Goal: Task Accomplishment & Management: Use online tool/utility

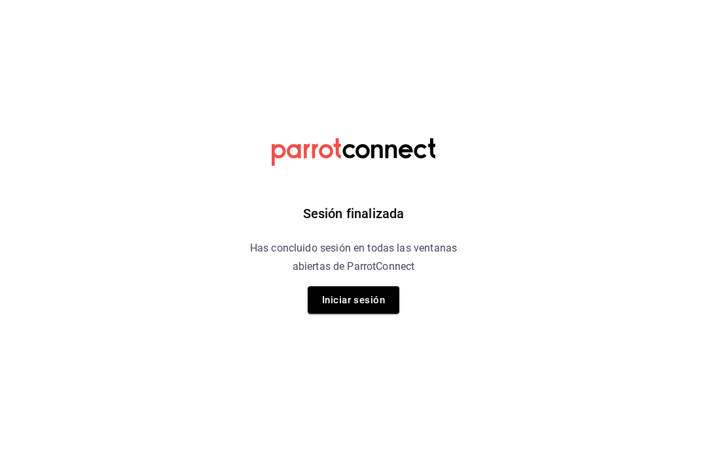
click at [363, 304] on button "Iniciar sesión" at bounding box center [354, 300] width 92 height 28
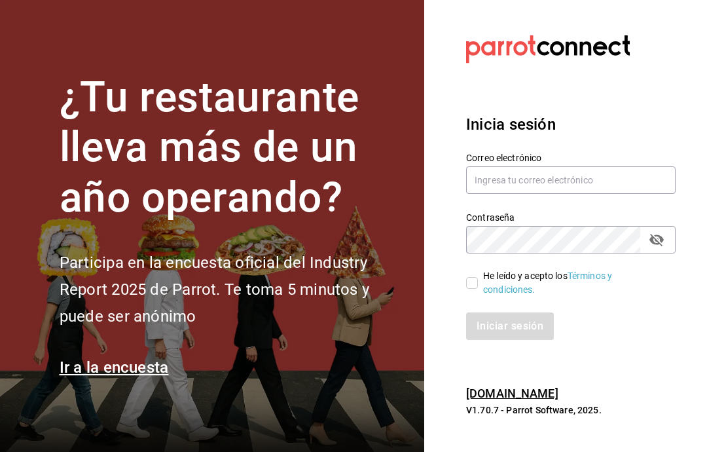
click at [612, 194] on input "text" at bounding box center [571, 180] width 210 height 28
type input "[EMAIL_ADDRESS][DOMAIN_NAME]"
click at [470, 289] on input "He leído y acepto los Términos y condiciones." at bounding box center [472, 283] width 12 height 12
checkbox input "true"
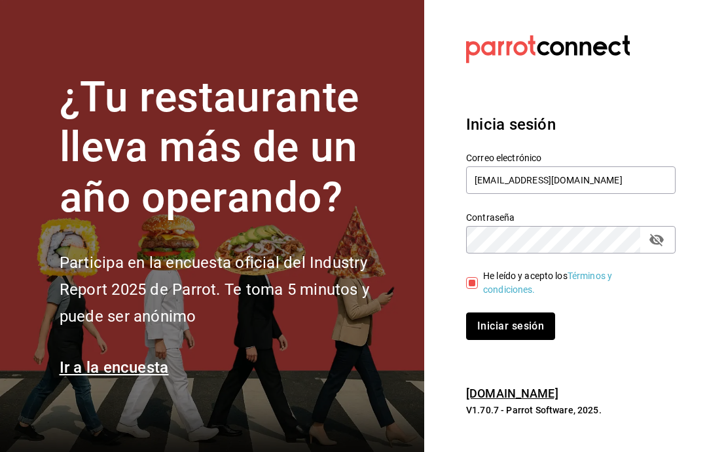
click at [513, 340] on button "Iniciar sesión" at bounding box center [510, 326] width 89 height 28
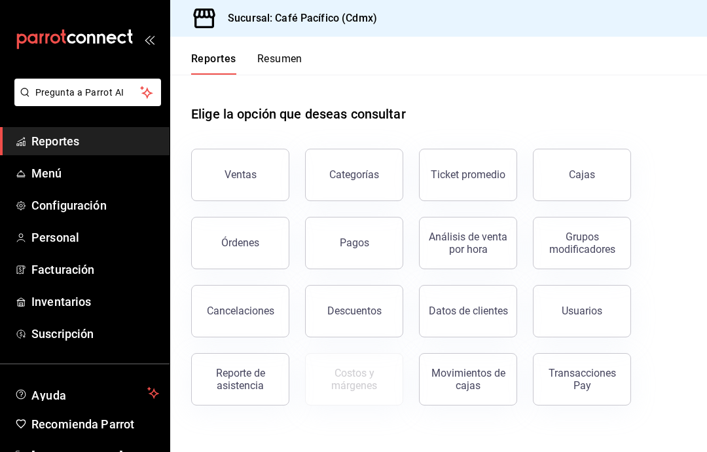
click at [261, 190] on button "Ventas" at bounding box center [240, 175] width 98 height 52
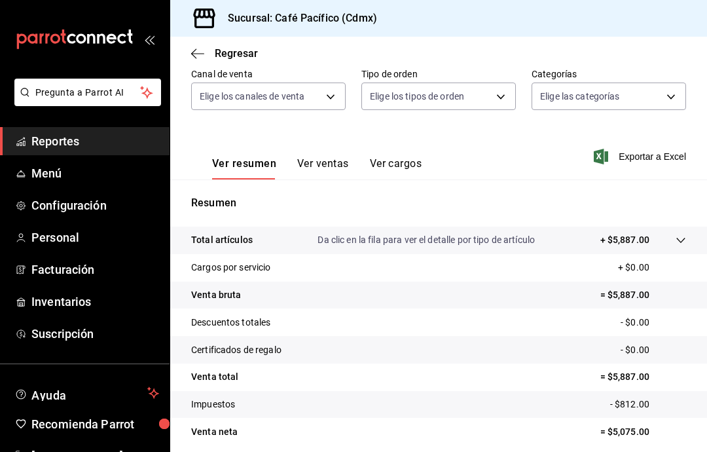
scroll to position [123, 0]
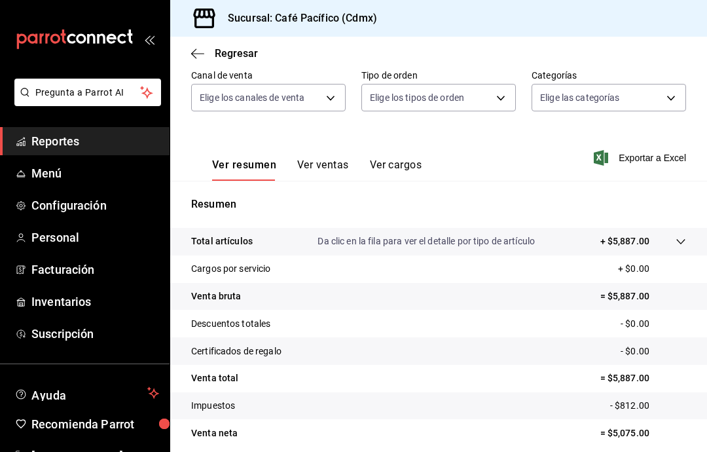
click at [120, 140] on span "Reportes" at bounding box center [95, 141] width 128 height 18
